Goal: Task Accomplishment & Management: Use online tool/utility

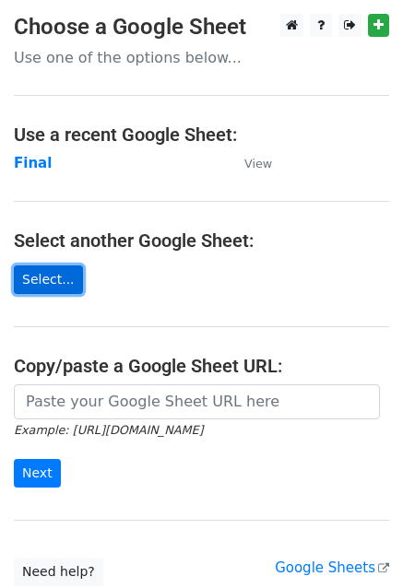
click at [54, 280] on link "Select..." at bounding box center [48, 279] width 69 height 29
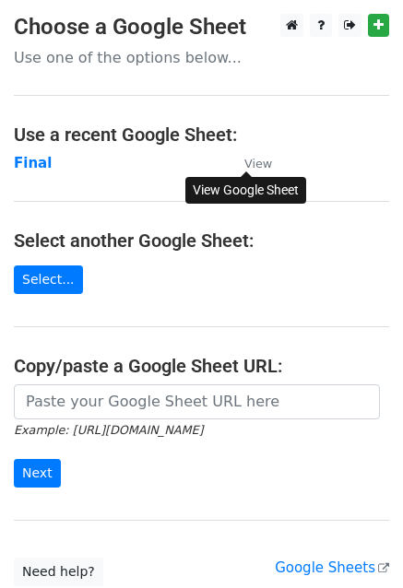
click at [264, 159] on small "View" at bounding box center [258, 164] width 28 height 14
click at [39, 279] on link "Select..." at bounding box center [48, 279] width 69 height 29
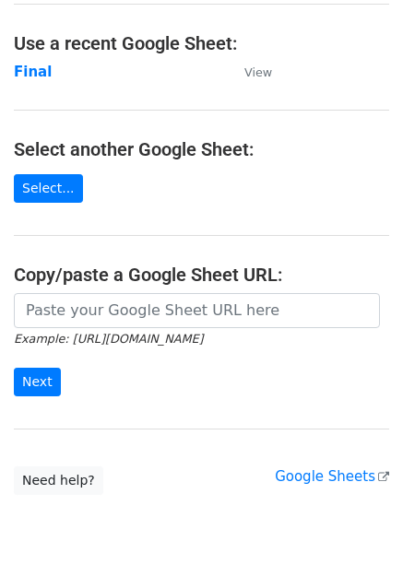
scroll to position [143, 0]
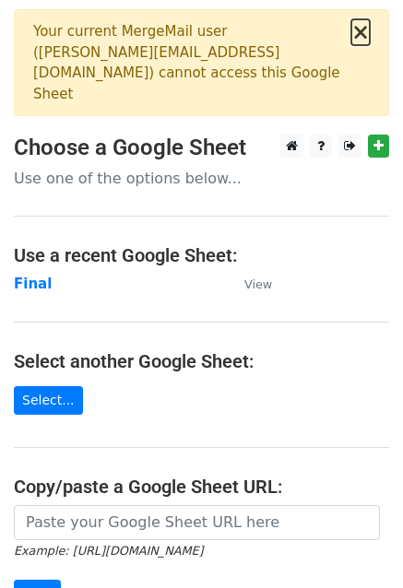
click at [357, 30] on button "×" at bounding box center [360, 32] width 18 height 22
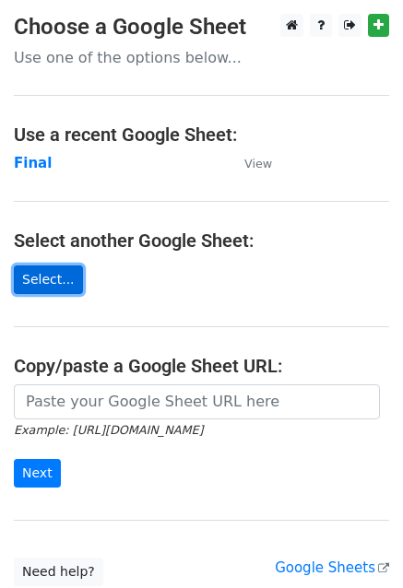
click at [44, 282] on link "Select..." at bounding box center [48, 279] width 69 height 29
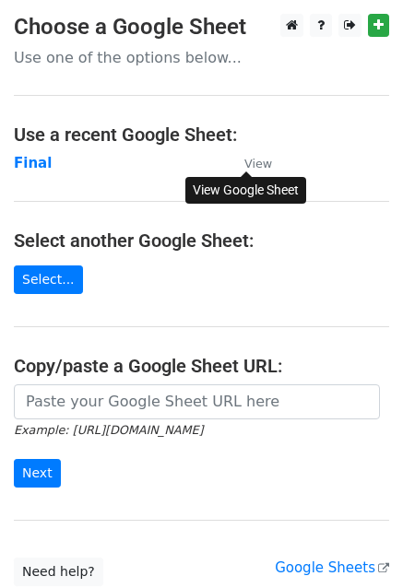
click at [254, 159] on small "View" at bounding box center [258, 164] width 28 height 14
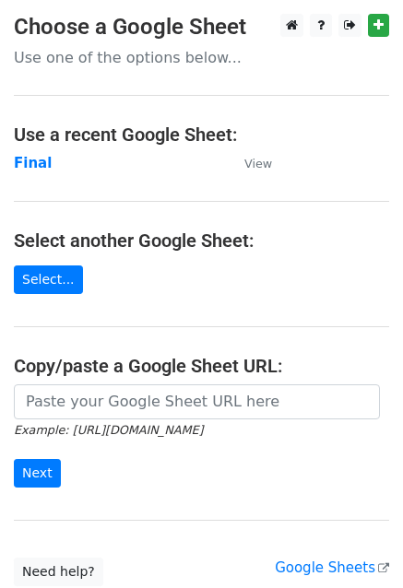
click at [159, 61] on p "Use one of the options below..." at bounding box center [201, 57] width 375 height 19
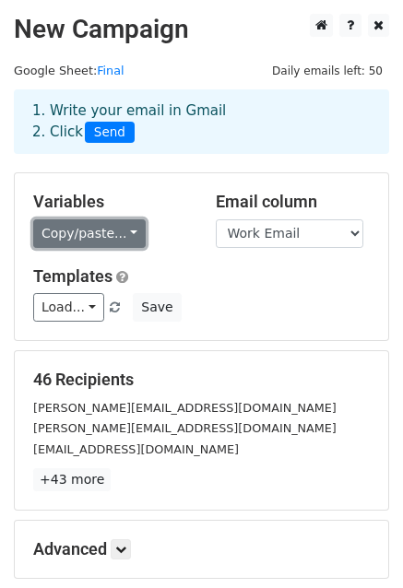
click at [82, 236] on link "Copy/paste..." at bounding box center [89, 233] width 112 height 29
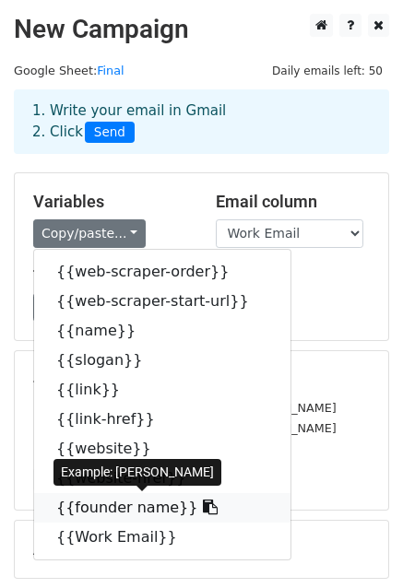
click at [124, 507] on link "{{founder name}}" at bounding box center [162, 507] width 256 height 29
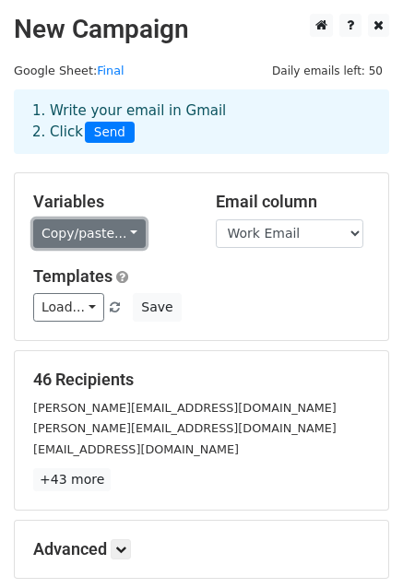
click at [77, 230] on link "Copy/paste..." at bounding box center [89, 233] width 112 height 29
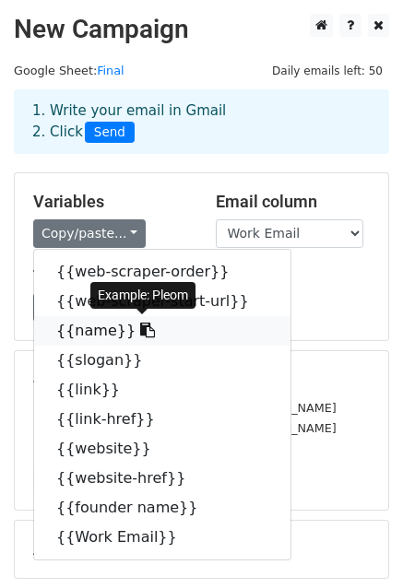
click at [88, 326] on link "{{name}}" at bounding box center [162, 330] width 256 height 29
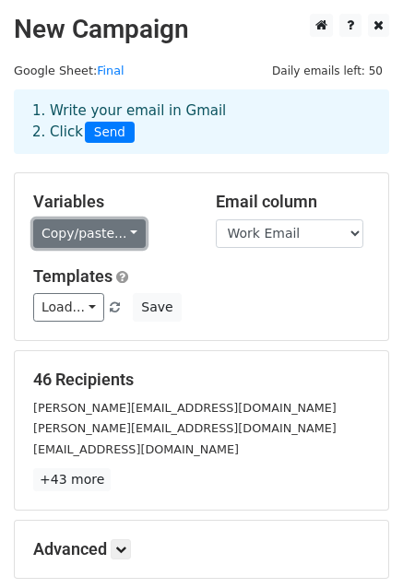
click at [125, 243] on link "Copy/paste..." at bounding box center [89, 233] width 112 height 29
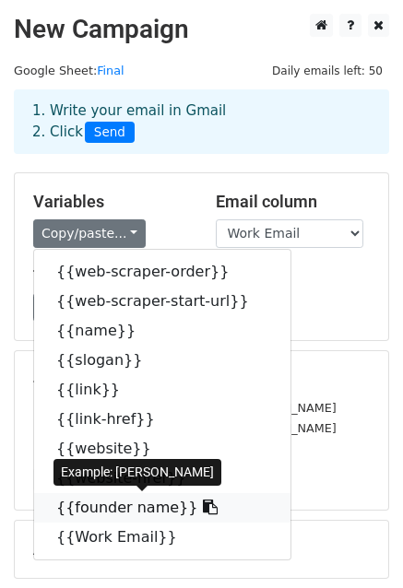
click at [110, 499] on link "{{founder name}}" at bounding box center [162, 507] width 256 height 29
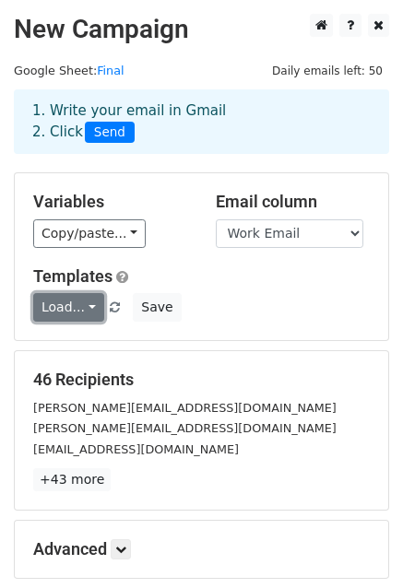
click at [77, 301] on link "Load..." at bounding box center [68, 307] width 71 height 29
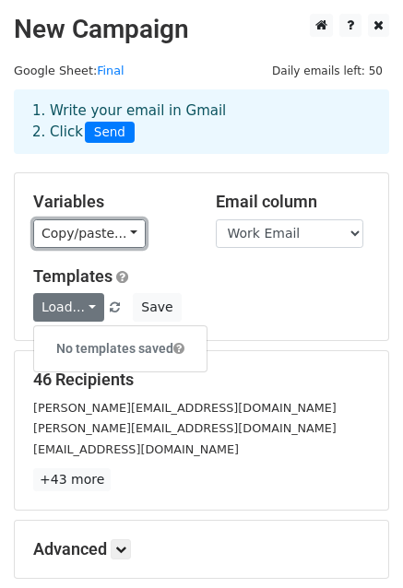
click at [86, 243] on link "Copy/paste..." at bounding box center [89, 233] width 112 height 29
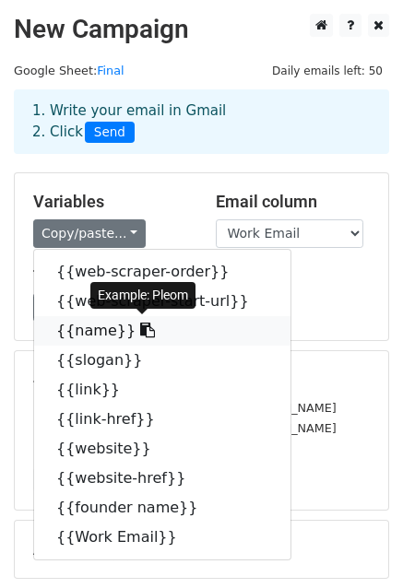
click at [84, 326] on link "{{name}}" at bounding box center [162, 330] width 256 height 29
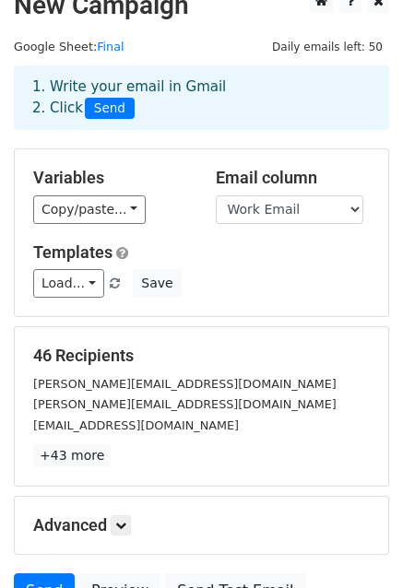
scroll to position [21, 0]
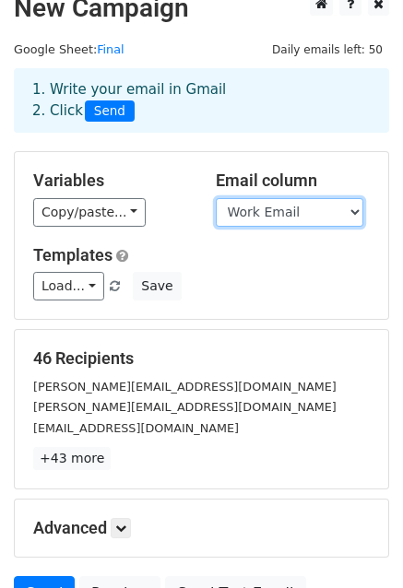
click at [258, 206] on select "web-scraper-order web-scraper-start-url name slogan link link-href website webs…" at bounding box center [289, 212] width 147 height 29
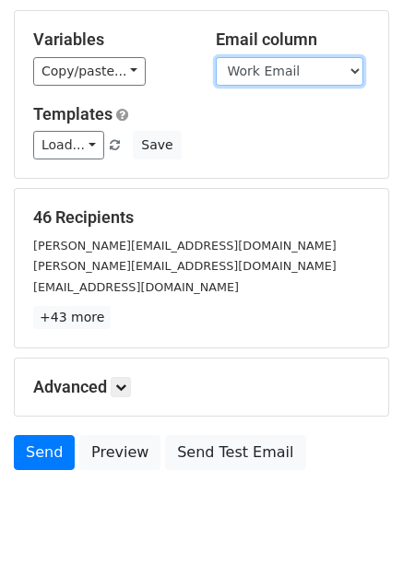
scroll to position [165, 0]
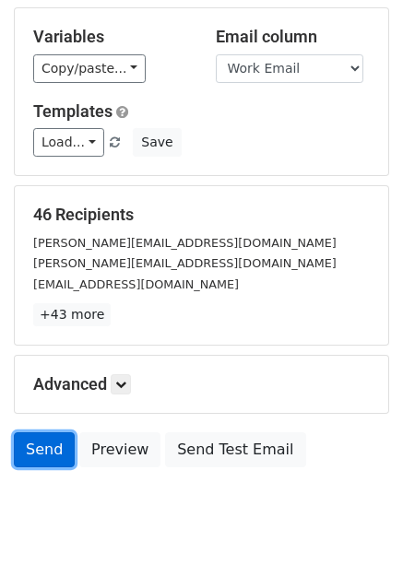
click at [31, 445] on link "Send" at bounding box center [44, 449] width 61 height 35
click at [39, 447] on link "Send" at bounding box center [44, 449] width 61 height 35
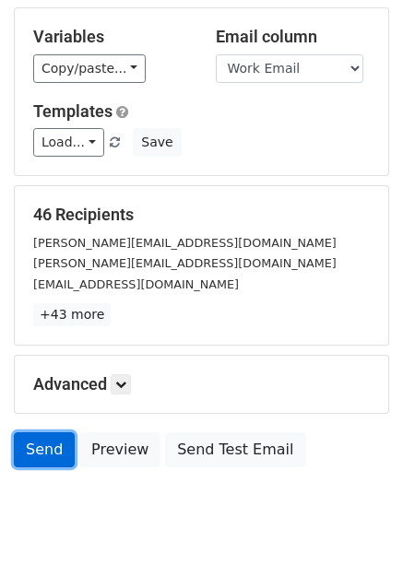
click at [39, 447] on link "Send" at bounding box center [44, 449] width 61 height 35
click at [21, 444] on link "Send" at bounding box center [44, 449] width 61 height 35
click at [21, 443] on link "Send" at bounding box center [44, 449] width 61 height 35
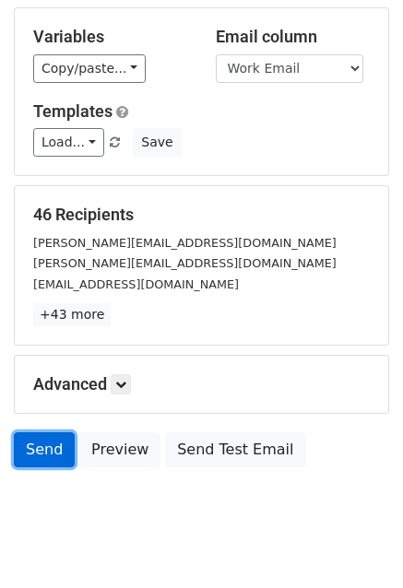
click at [44, 445] on link "Send" at bounding box center [44, 449] width 61 height 35
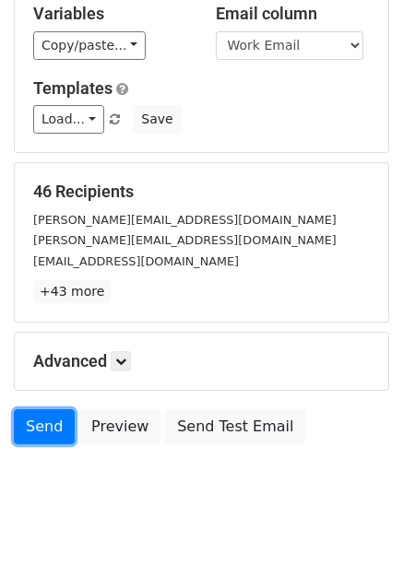
scroll to position [0, 0]
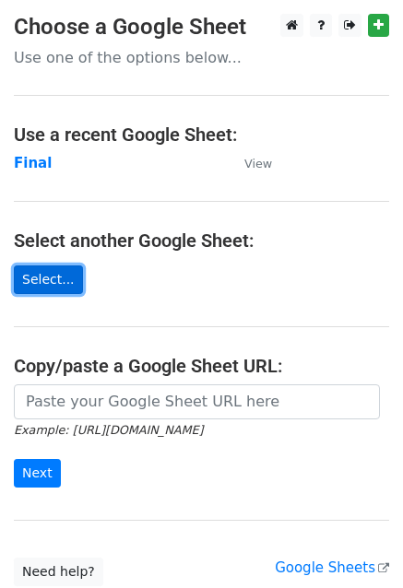
click at [57, 272] on link "Select..." at bounding box center [48, 279] width 69 height 29
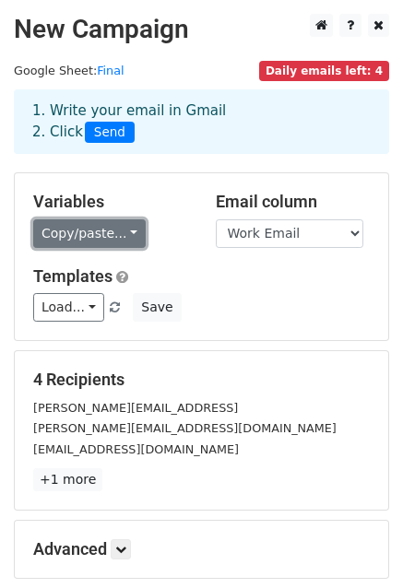
click at [103, 242] on link "Copy/paste..." at bounding box center [89, 233] width 112 height 29
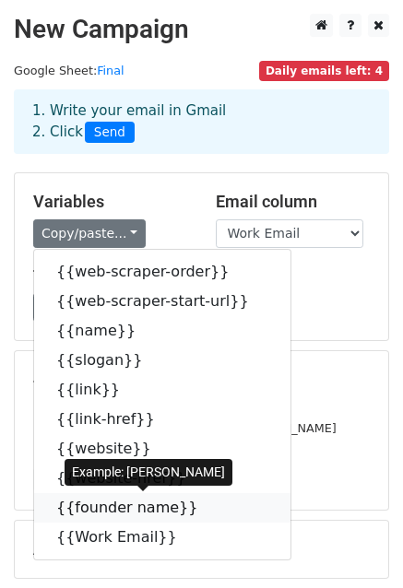
click at [103, 509] on link "{{founder name}}" at bounding box center [162, 507] width 256 height 29
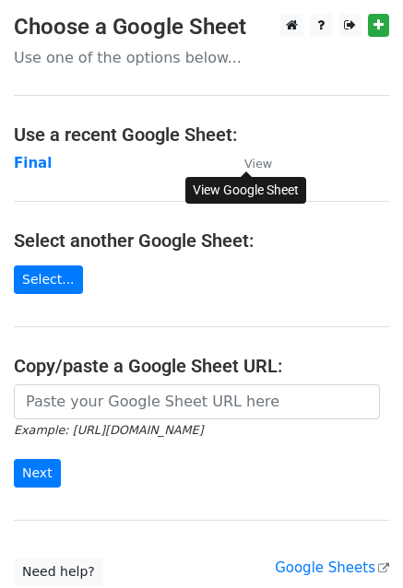
click at [259, 159] on small "View" at bounding box center [258, 164] width 28 height 14
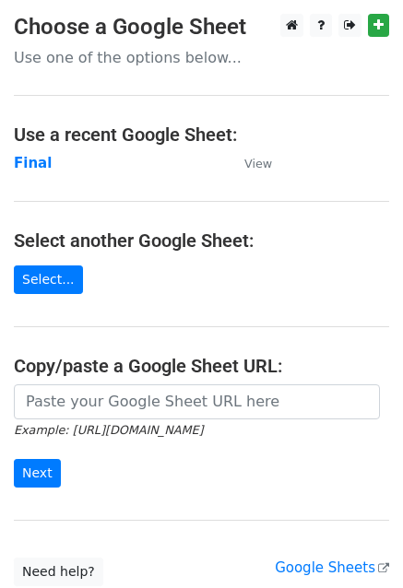
click at [194, 283] on main "Choose a Google Sheet Use one of the options below... Use a recent Google Sheet…" at bounding box center [201, 300] width 403 height 572
click at [193, 241] on h4 "Select another Google Sheet:" at bounding box center [201, 241] width 375 height 22
click at [41, 153] on td "Final" at bounding box center [120, 163] width 212 height 21
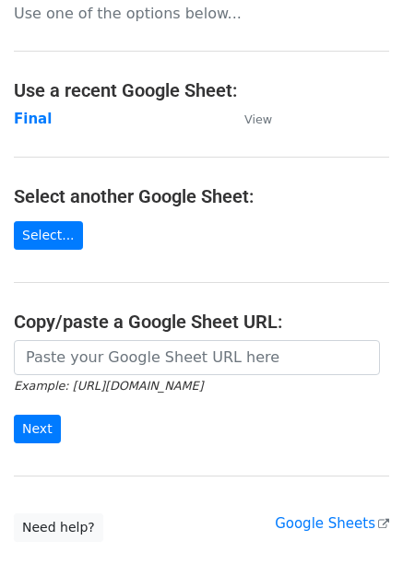
scroll to position [143, 0]
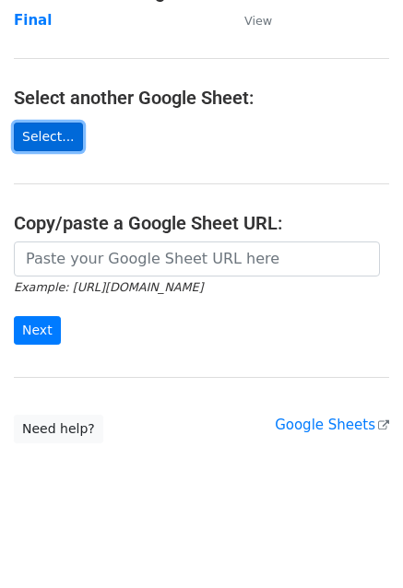
click at [55, 147] on link "Select..." at bounding box center [48, 137] width 69 height 29
click at [24, 139] on link "Select..." at bounding box center [48, 137] width 69 height 29
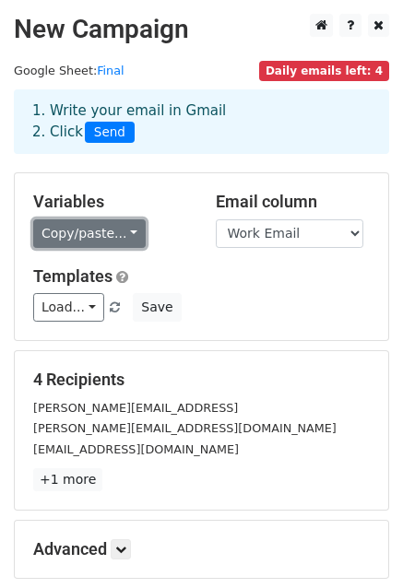
drag, startPoint x: 100, startPoint y: 227, endPoint x: 96, endPoint y: 238, distance: 11.7
click at [100, 227] on link "Copy/paste..." at bounding box center [89, 233] width 112 height 29
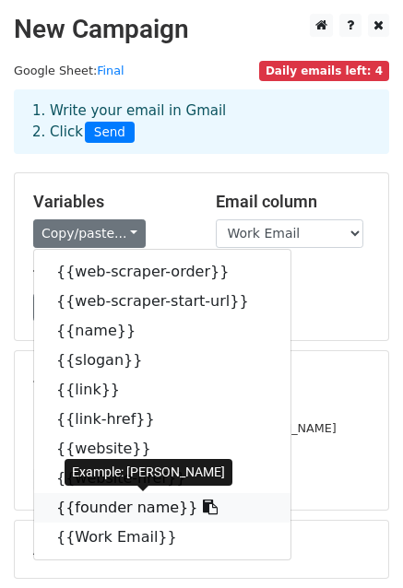
click at [94, 501] on link "{{founder name}}" at bounding box center [162, 507] width 256 height 29
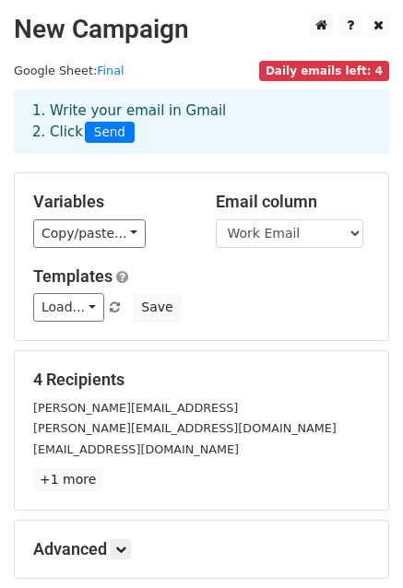
click at [105, 252] on div "Variables Copy/paste... {{web-scraper-order}} {{web-scraper-start-url}} {{name}…" at bounding box center [201, 256] width 373 height 167
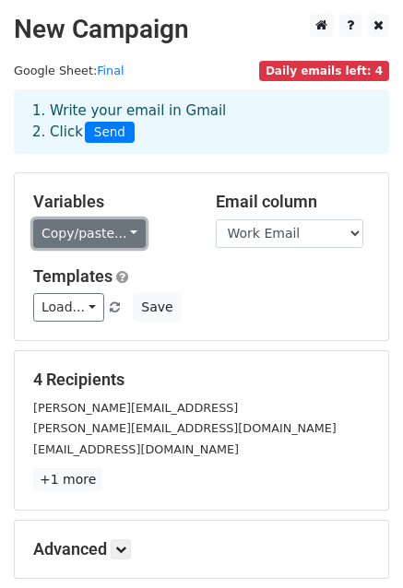
click at [107, 235] on link "Copy/paste..." at bounding box center [89, 233] width 112 height 29
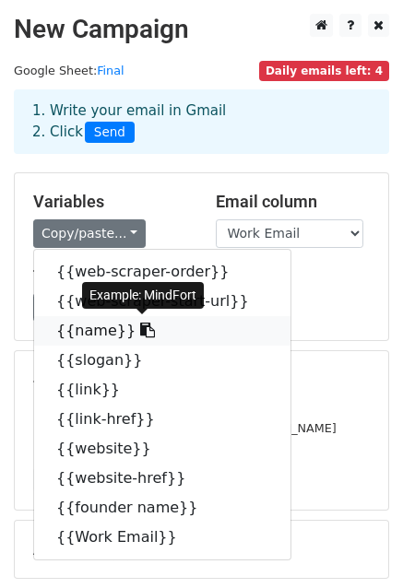
click at [99, 324] on link "{{name}}" at bounding box center [162, 330] width 256 height 29
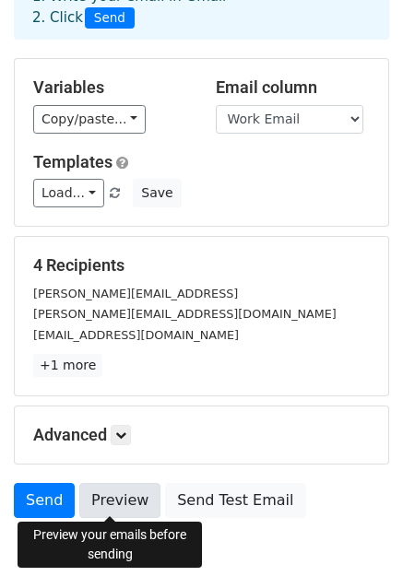
scroll to position [116, 0]
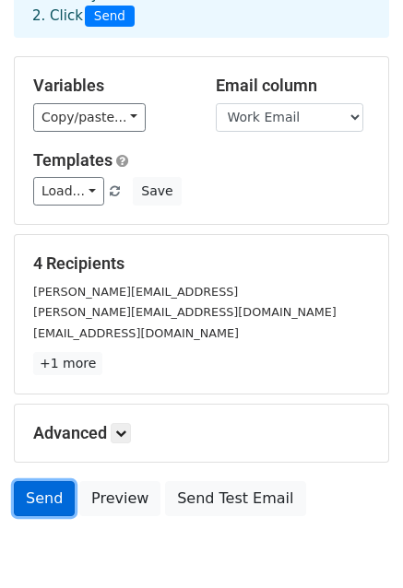
click at [44, 489] on link "Send" at bounding box center [44, 498] width 61 height 35
click at [52, 501] on link "Send" at bounding box center [44, 498] width 61 height 35
click at [41, 503] on link "Send" at bounding box center [44, 498] width 61 height 35
click at [41, 504] on link "Send" at bounding box center [44, 498] width 61 height 35
